Goal: Transaction & Acquisition: Purchase product/service

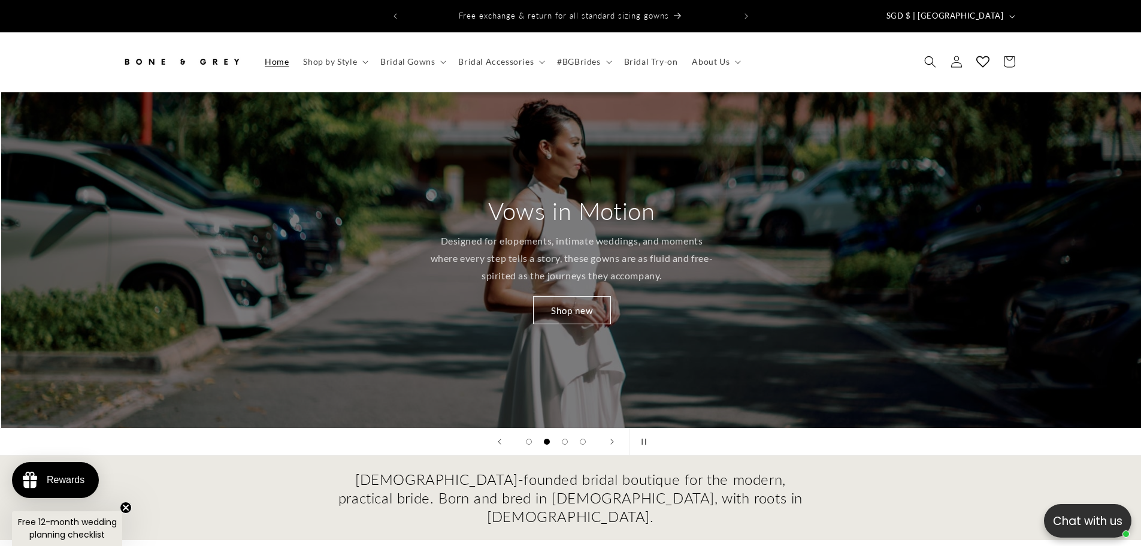
scroll to position [0, 1141]
click at [332, 56] on span "Shop by Style" at bounding box center [330, 61] width 54 height 11
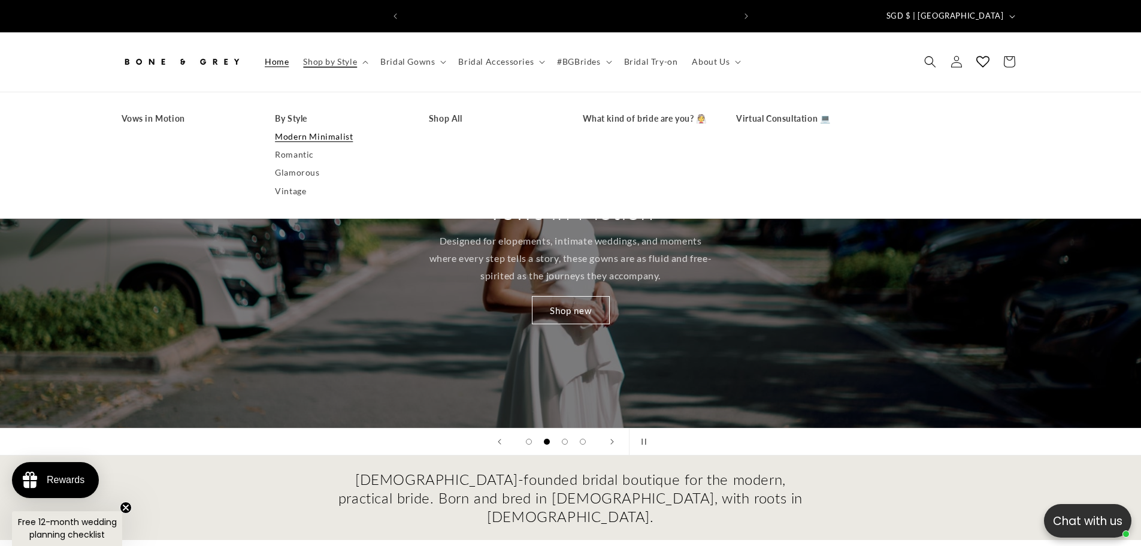
click at [317, 128] on link "Modern Minimalist" at bounding box center [340, 137] width 130 height 18
